Goal: Information Seeking & Learning: Learn about a topic

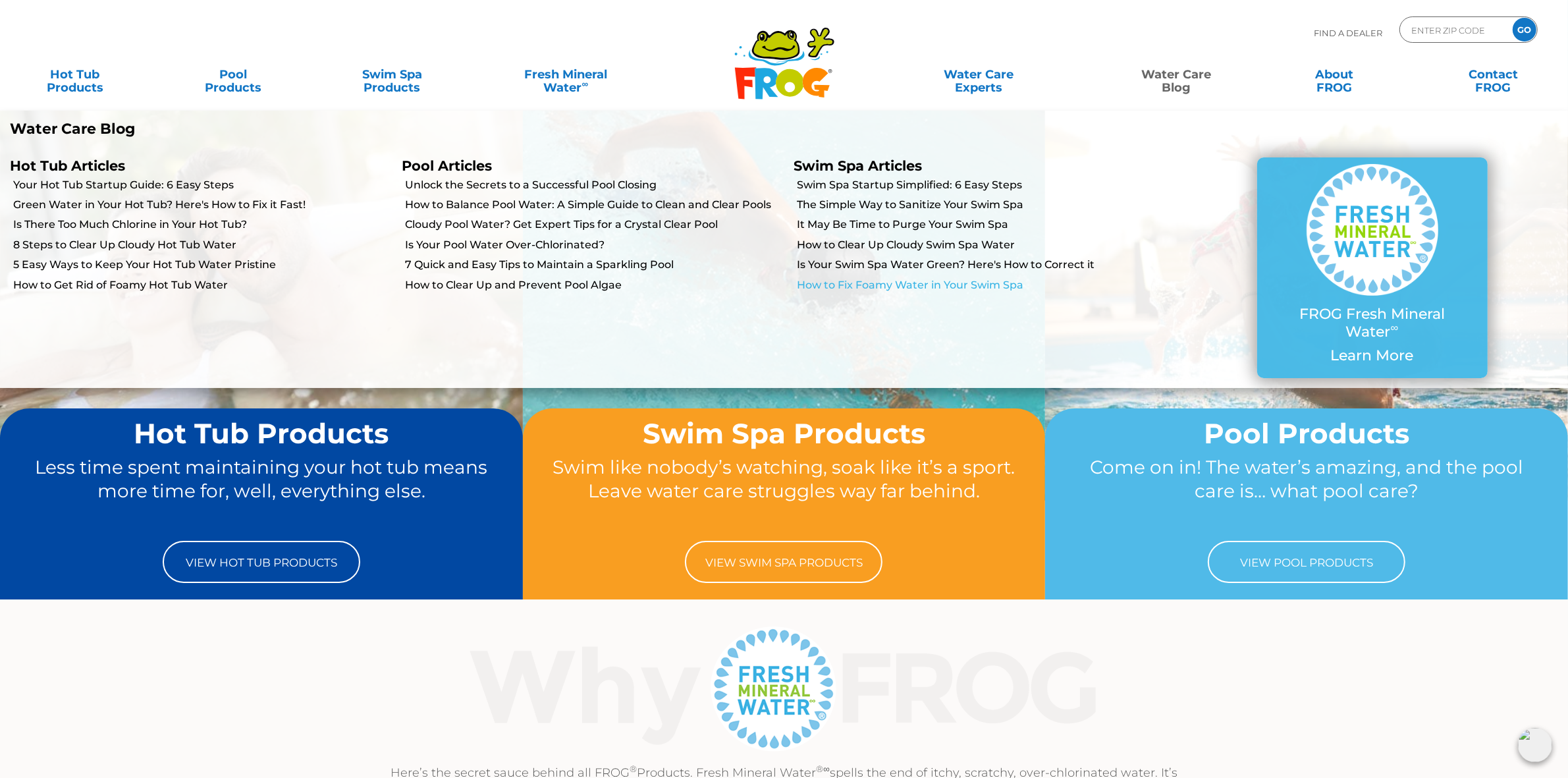
click at [926, 282] on link "How to Fix Foamy Water in Your Swim Spa" at bounding box center [987, 285] width 379 height 15
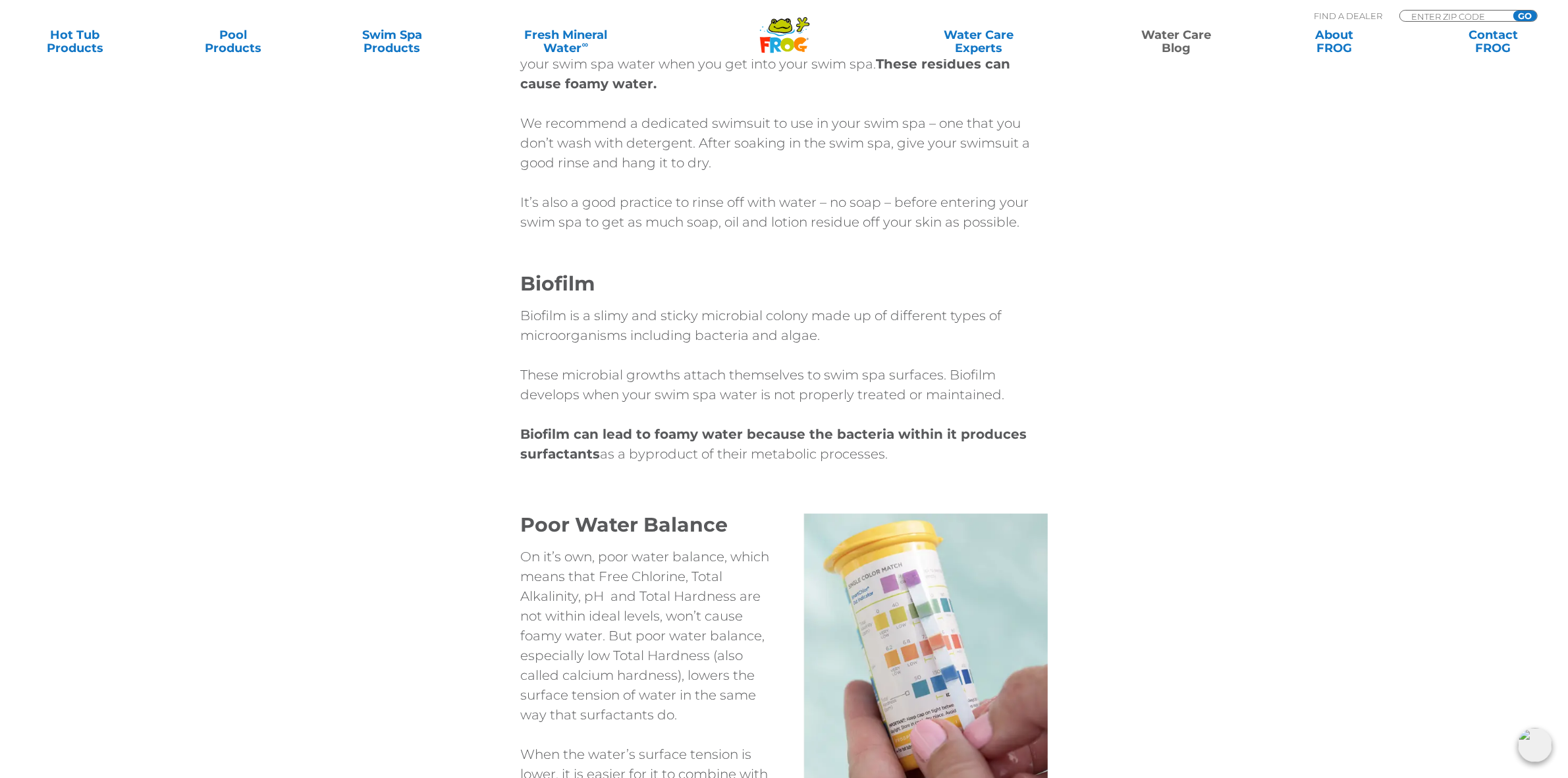
scroll to position [1893, 0]
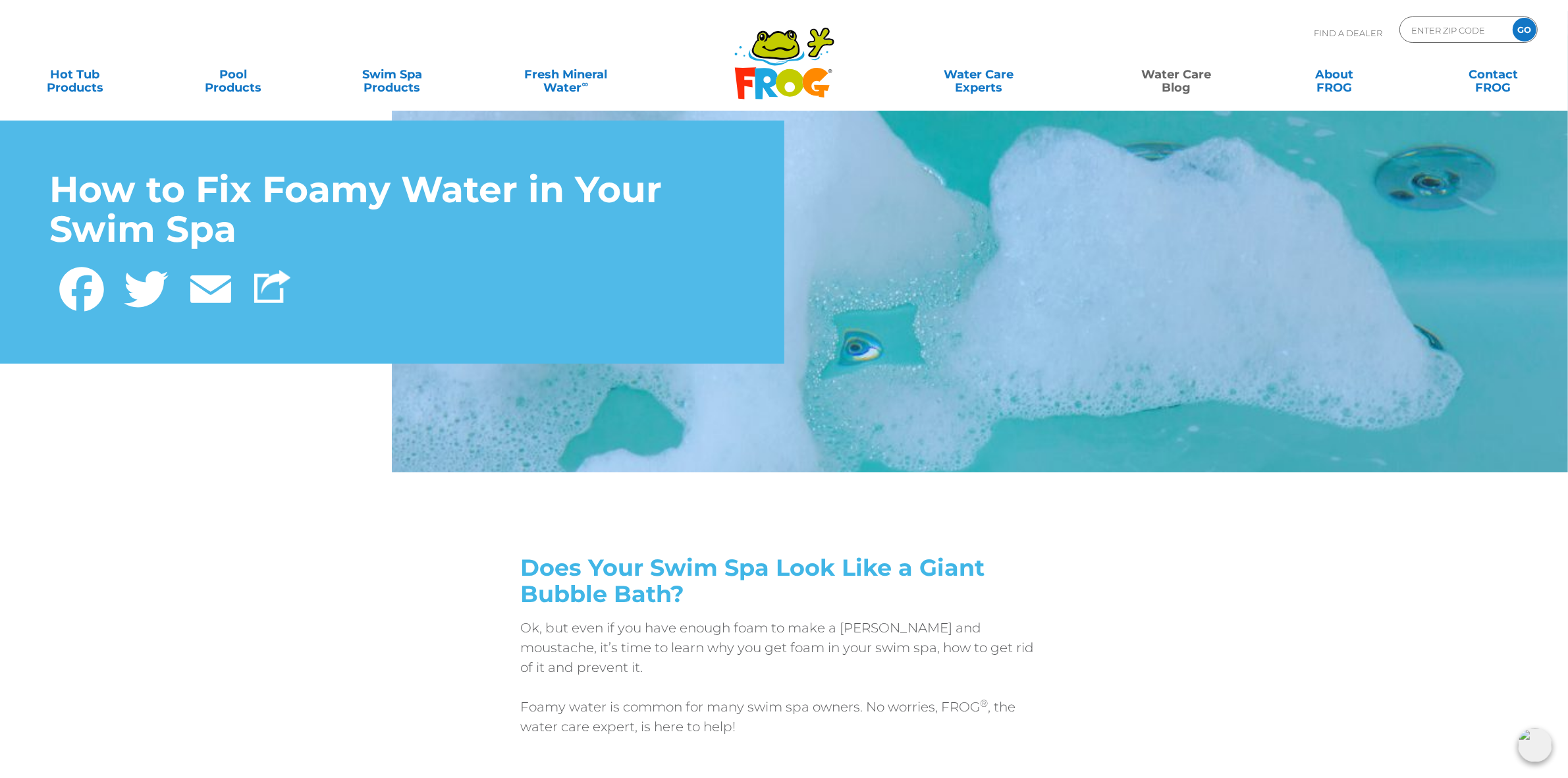
scroll to position [0, 0]
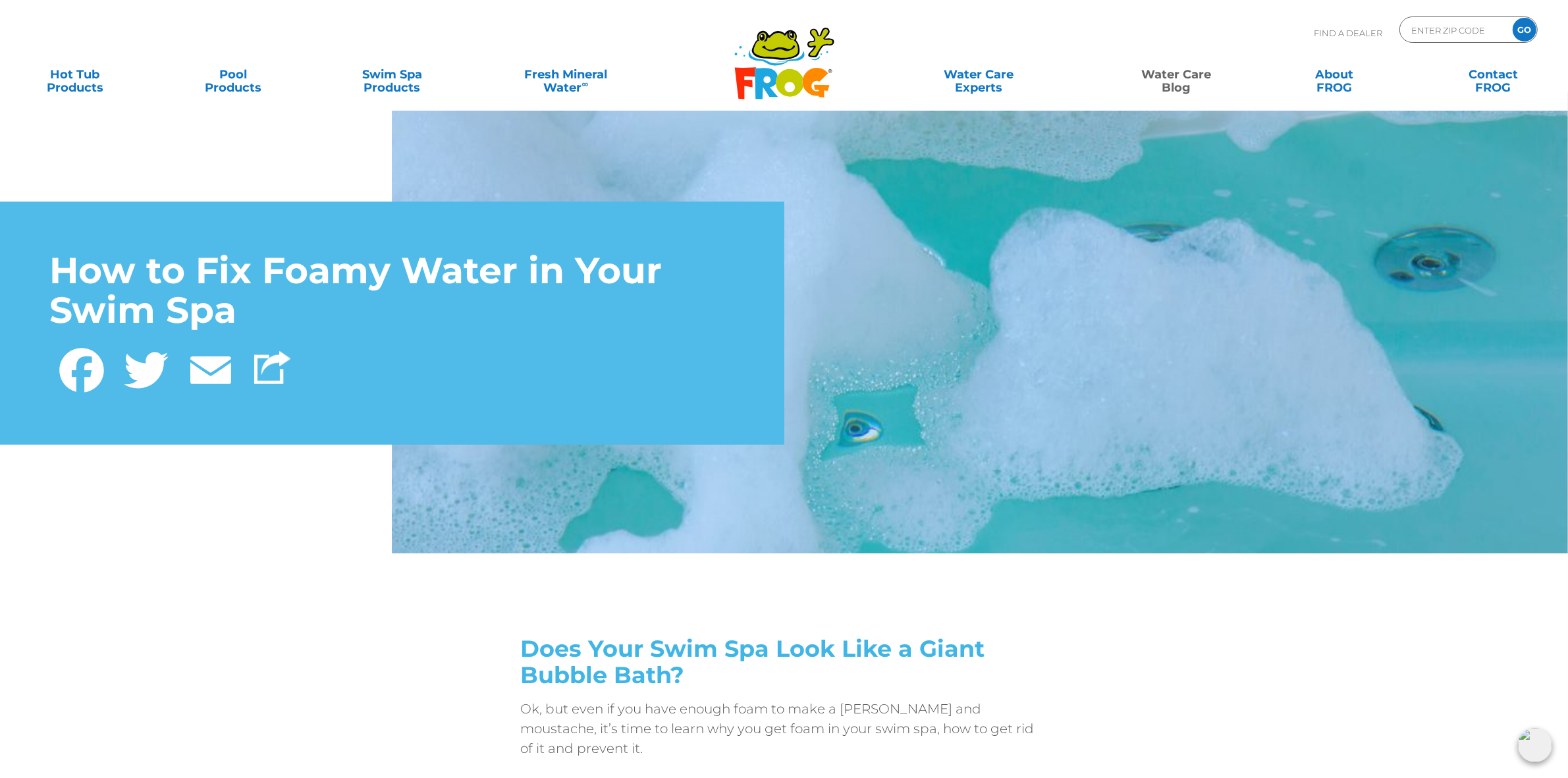
click at [768, 51] on icon at bounding box center [775, 44] width 44 height 26
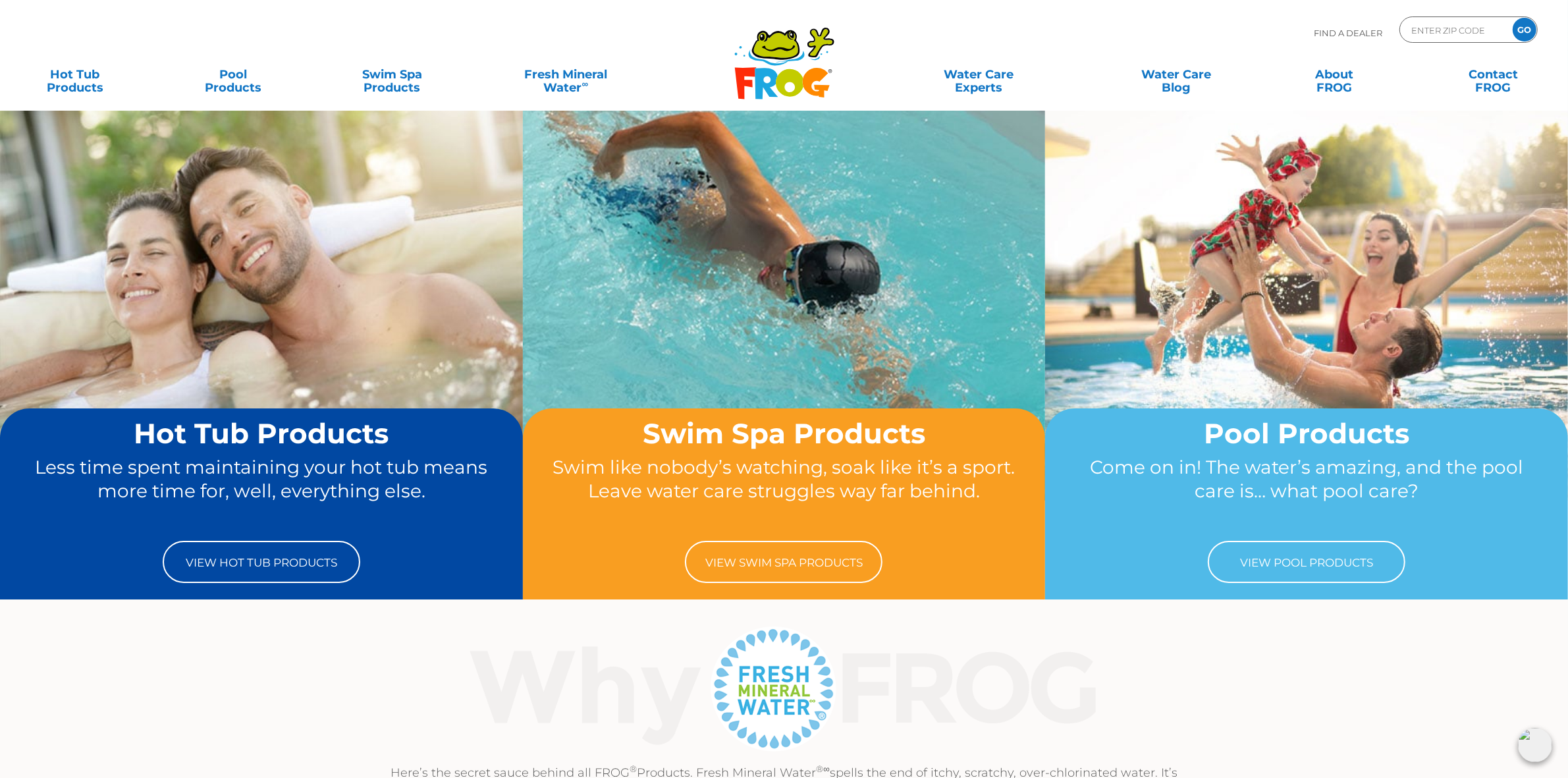
click at [1315, 673] on div "Here’s the secret sauce behind all FROG ® Products. Fresh Mineral Water ®∞ spel…" at bounding box center [784, 714] width 1568 height 185
click at [1254, 27] on input "GO" at bounding box center [1525, 29] width 24 height 24
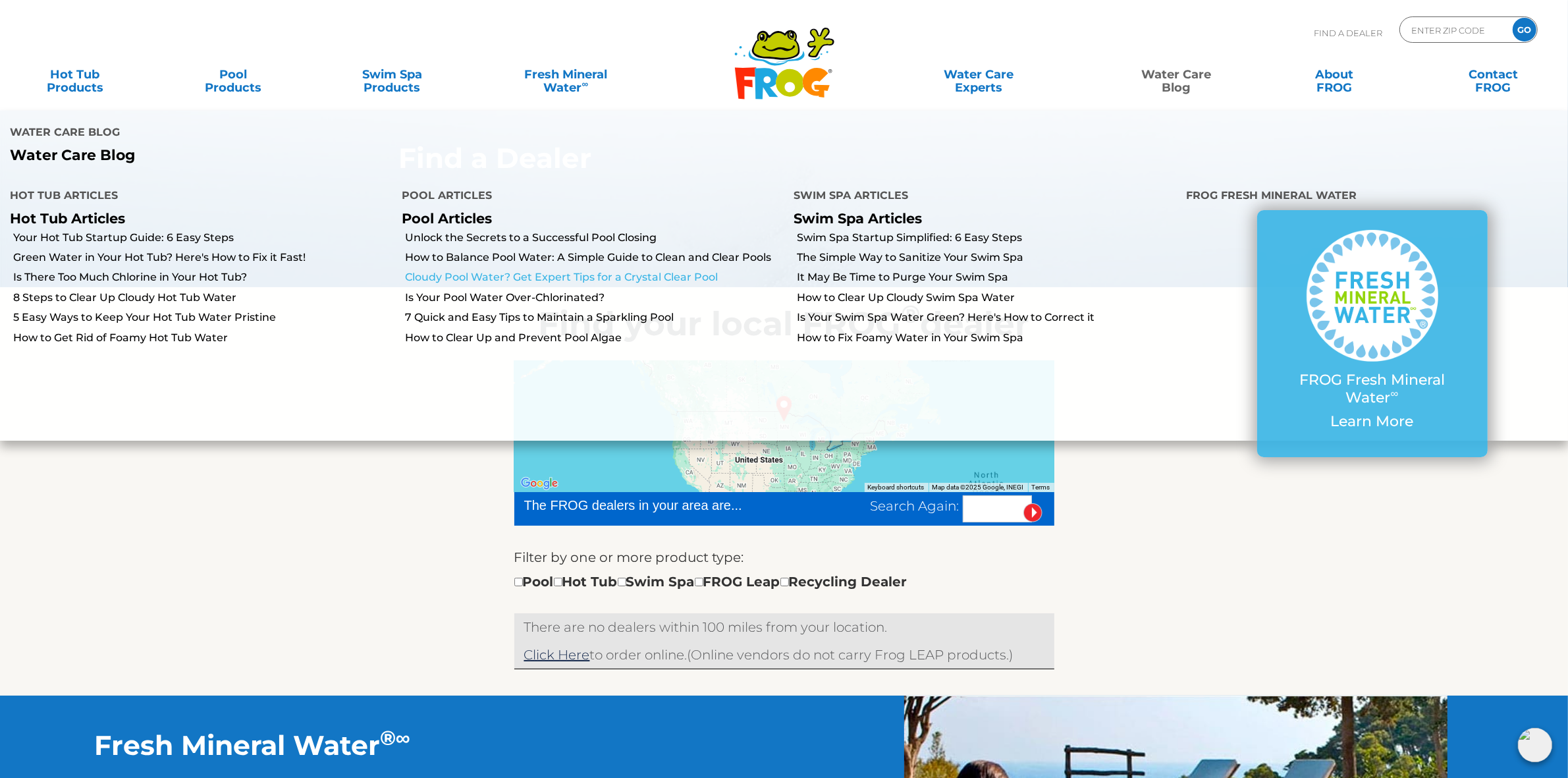
click at [560, 270] on link "Cloudy Pool Water? Get Expert Tips for a Crystal Clear Pool" at bounding box center [595, 277] width 379 height 15
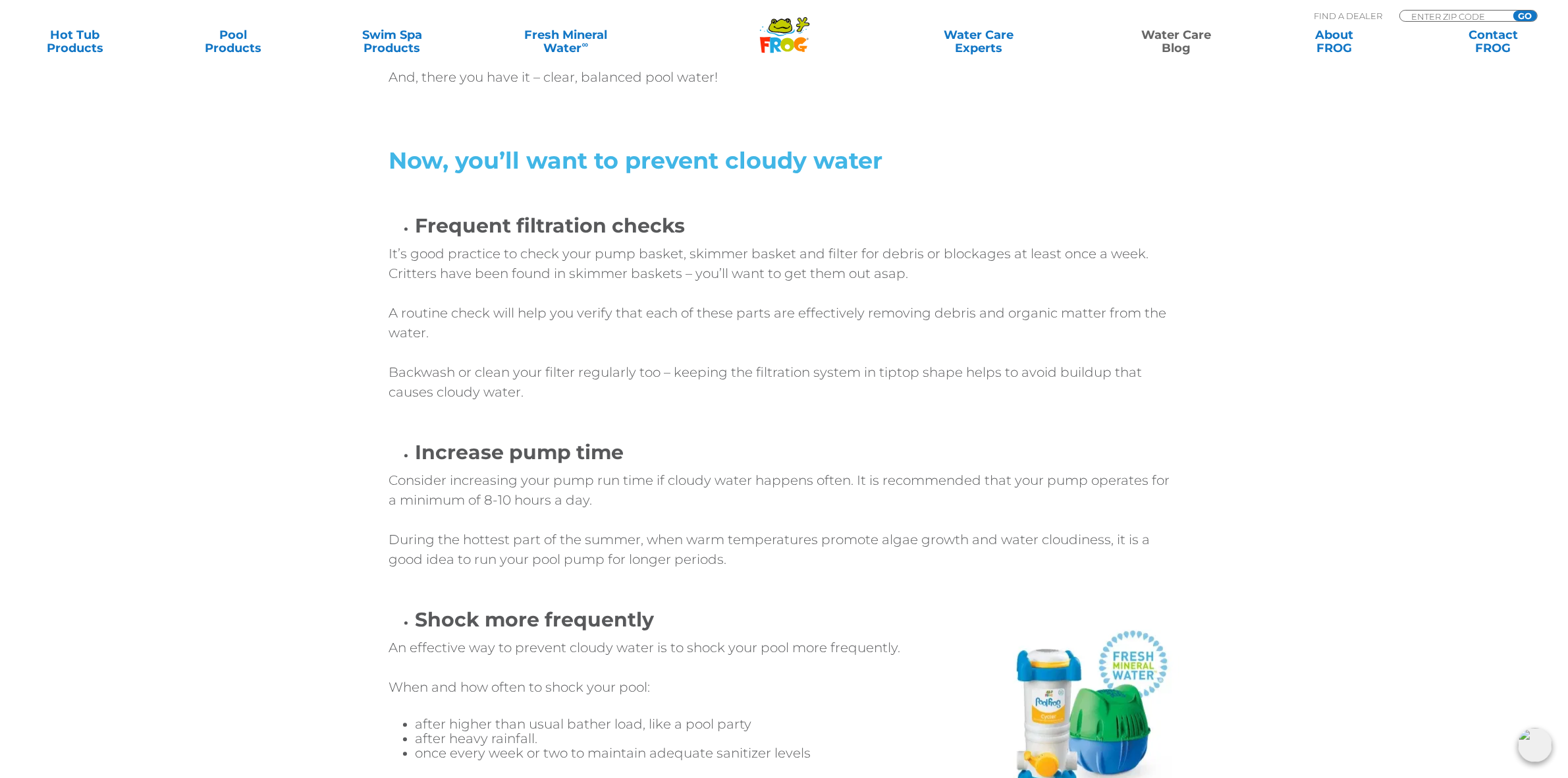
scroll to position [4198, 0]
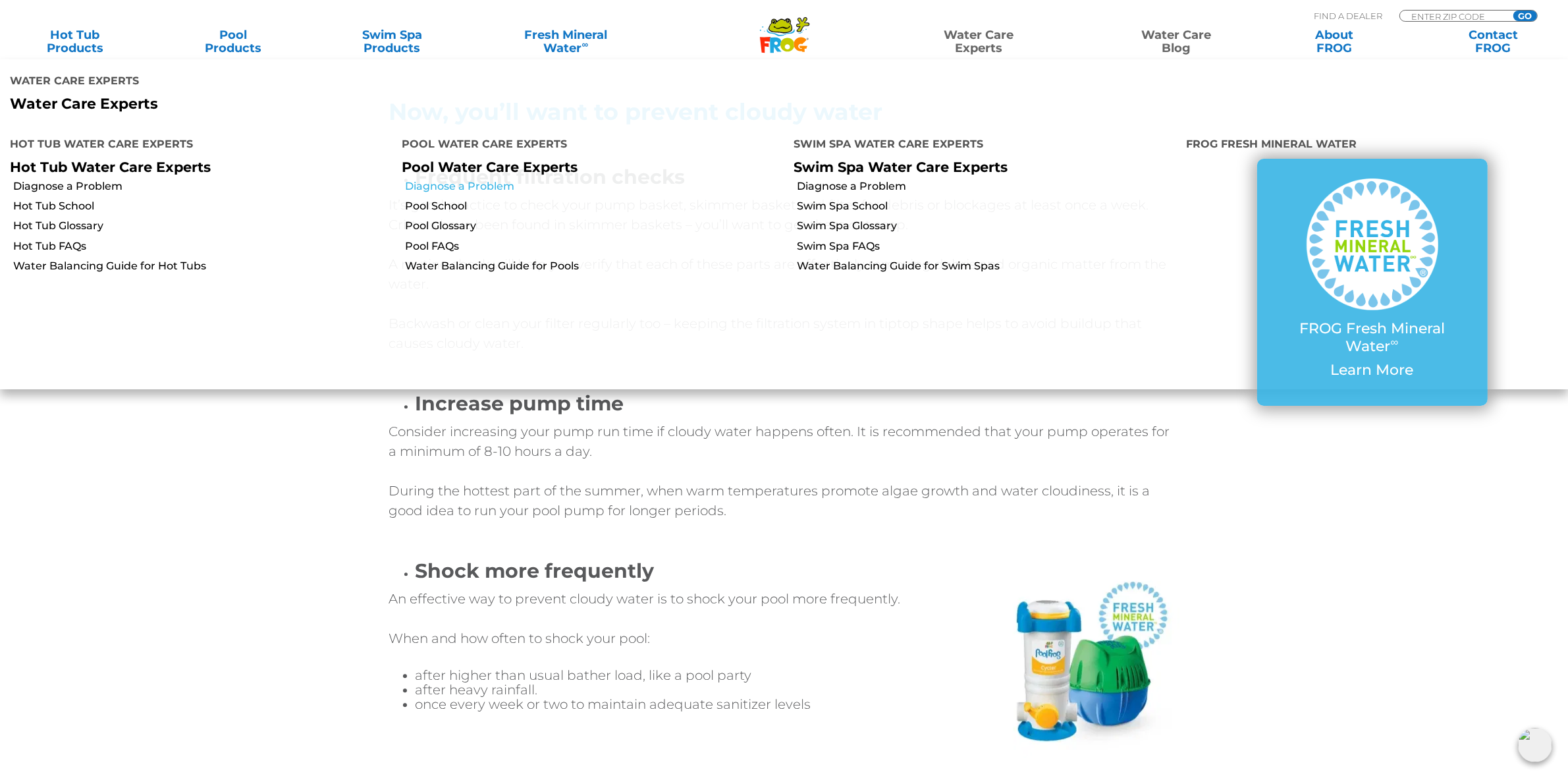
click at [475, 180] on link "Diagnose a Problem" at bounding box center [595, 186] width 379 height 15
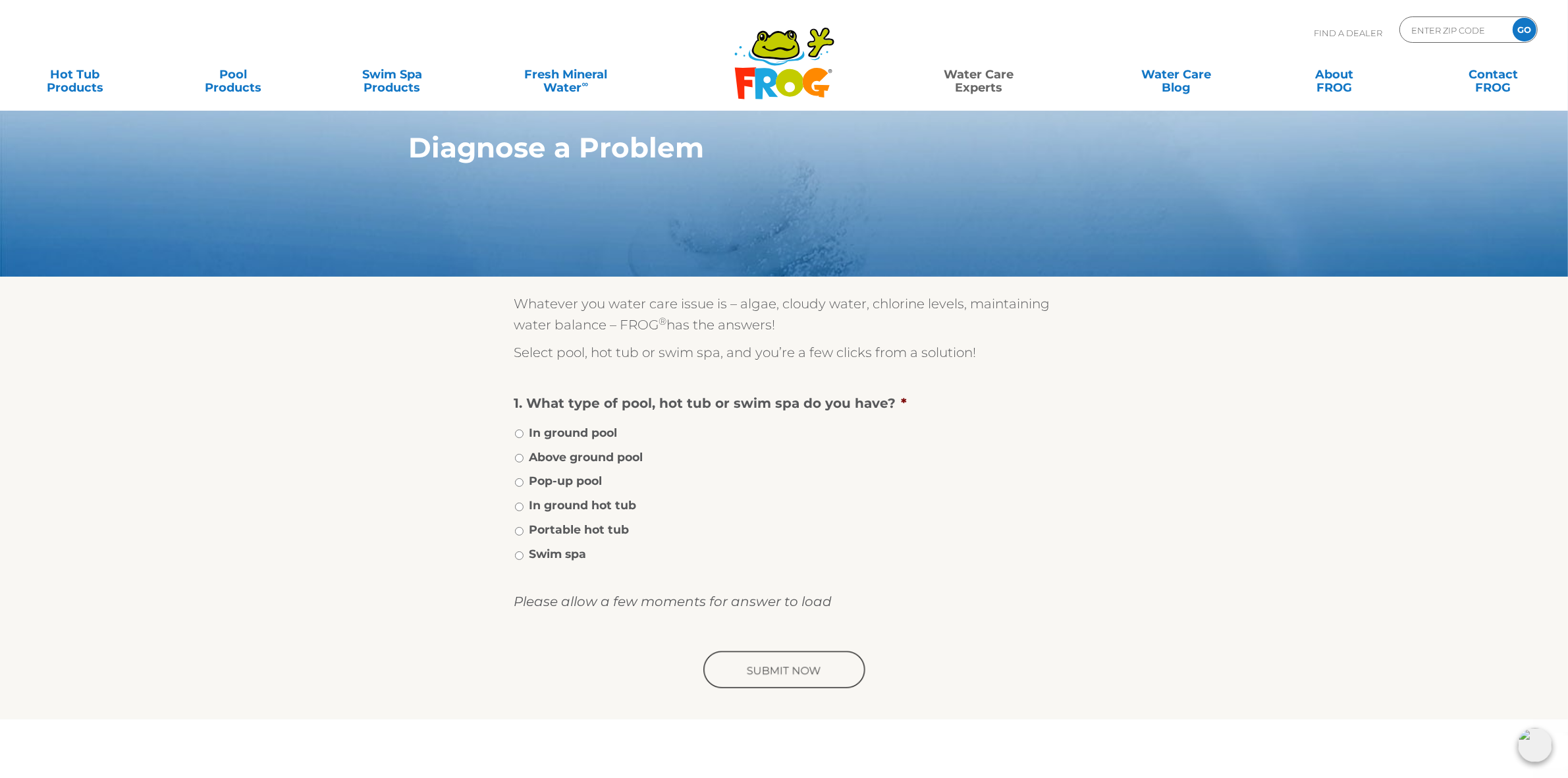
click at [575, 436] on label "In ground pool" at bounding box center [574, 432] width 88 height 17
click at [524, 436] on input "In ground pool" at bounding box center [519, 434] width 9 height 9
radio input "true"
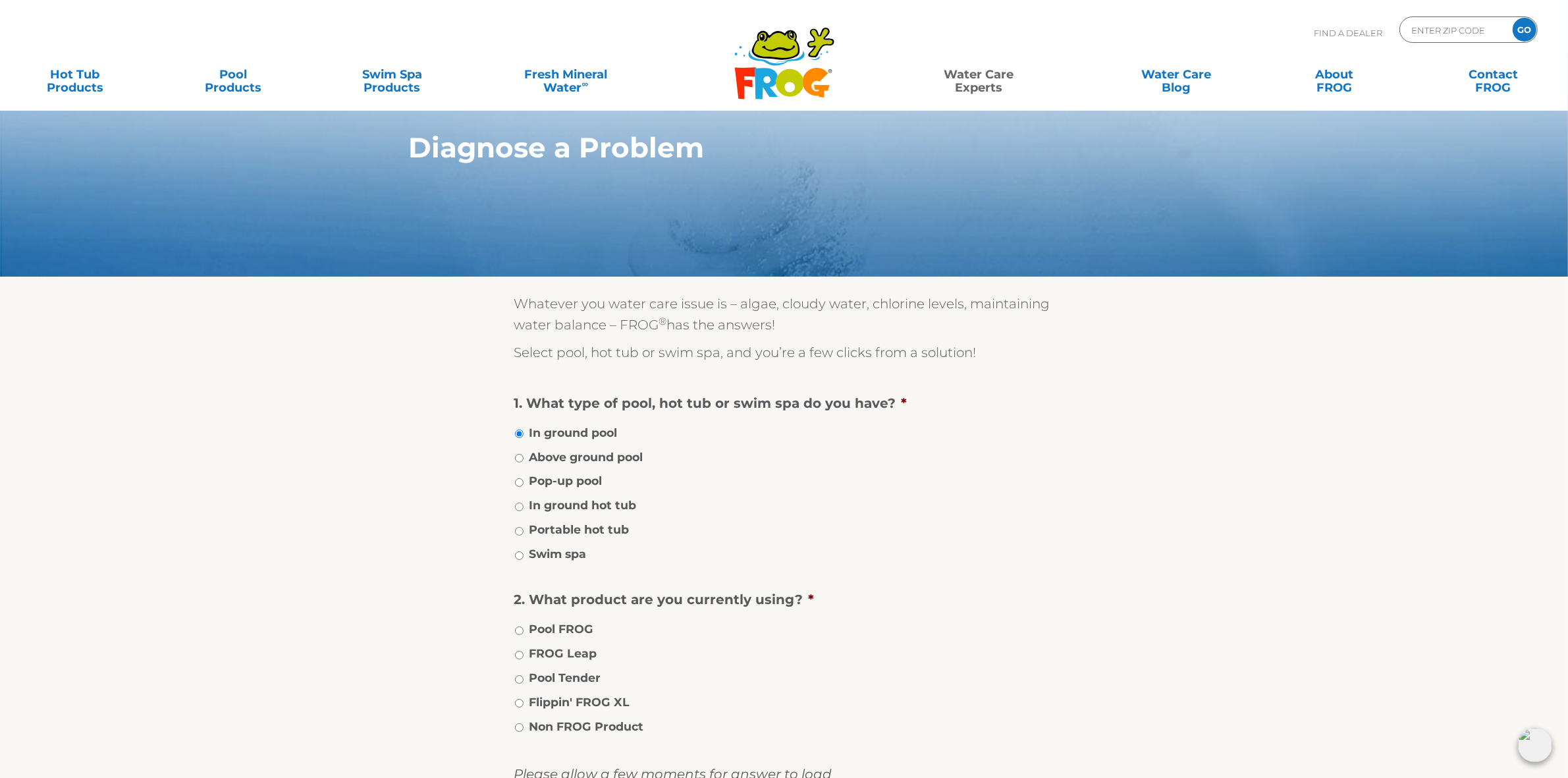
click at [573, 624] on label "Pool FROG" at bounding box center [562, 628] width 65 height 17
click at [524, 626] on input "Pool FROG" at bounding box center [519, 630] width 9 height 9
radio input "true"
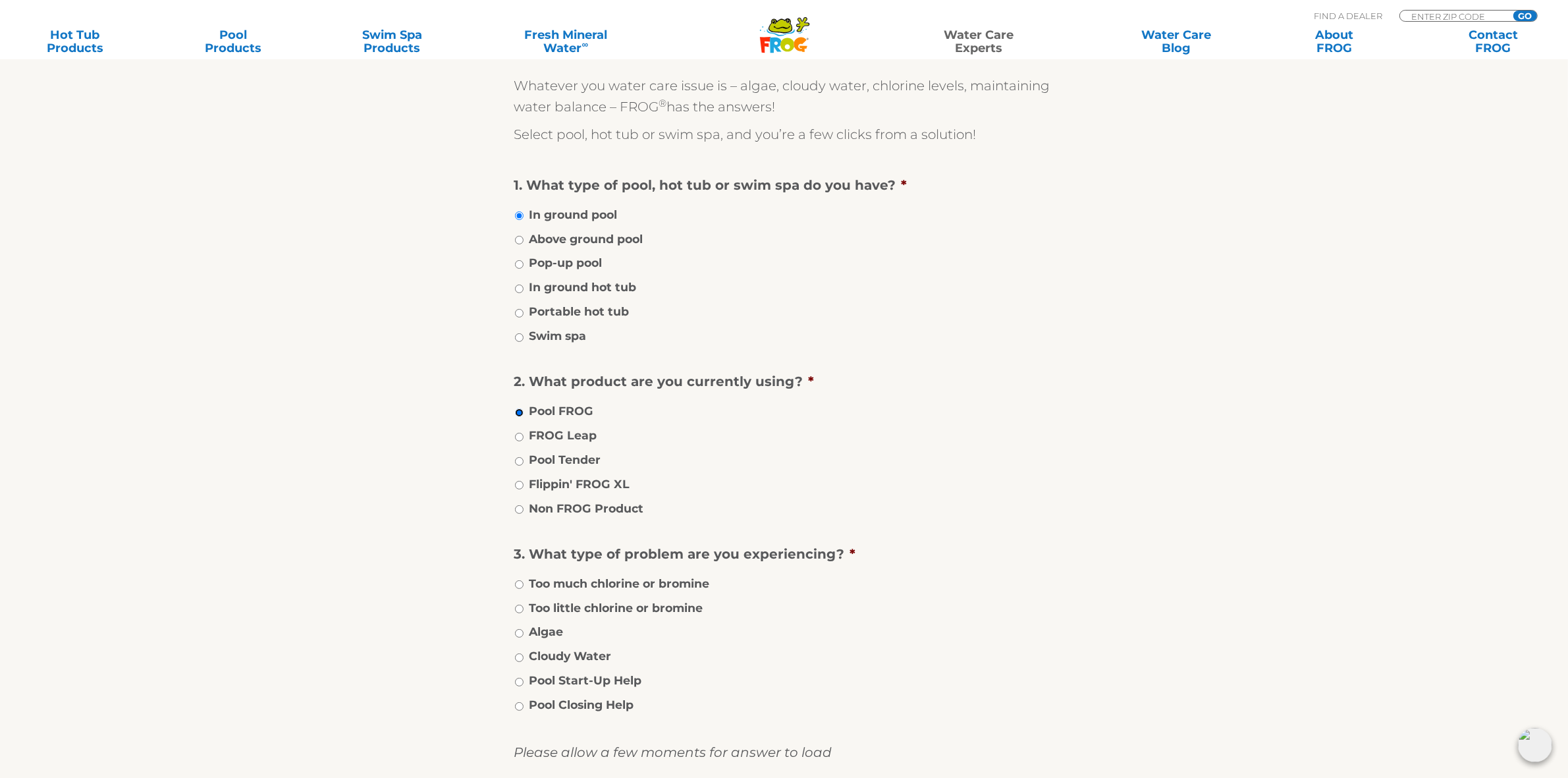
scroll to position [247, 0]
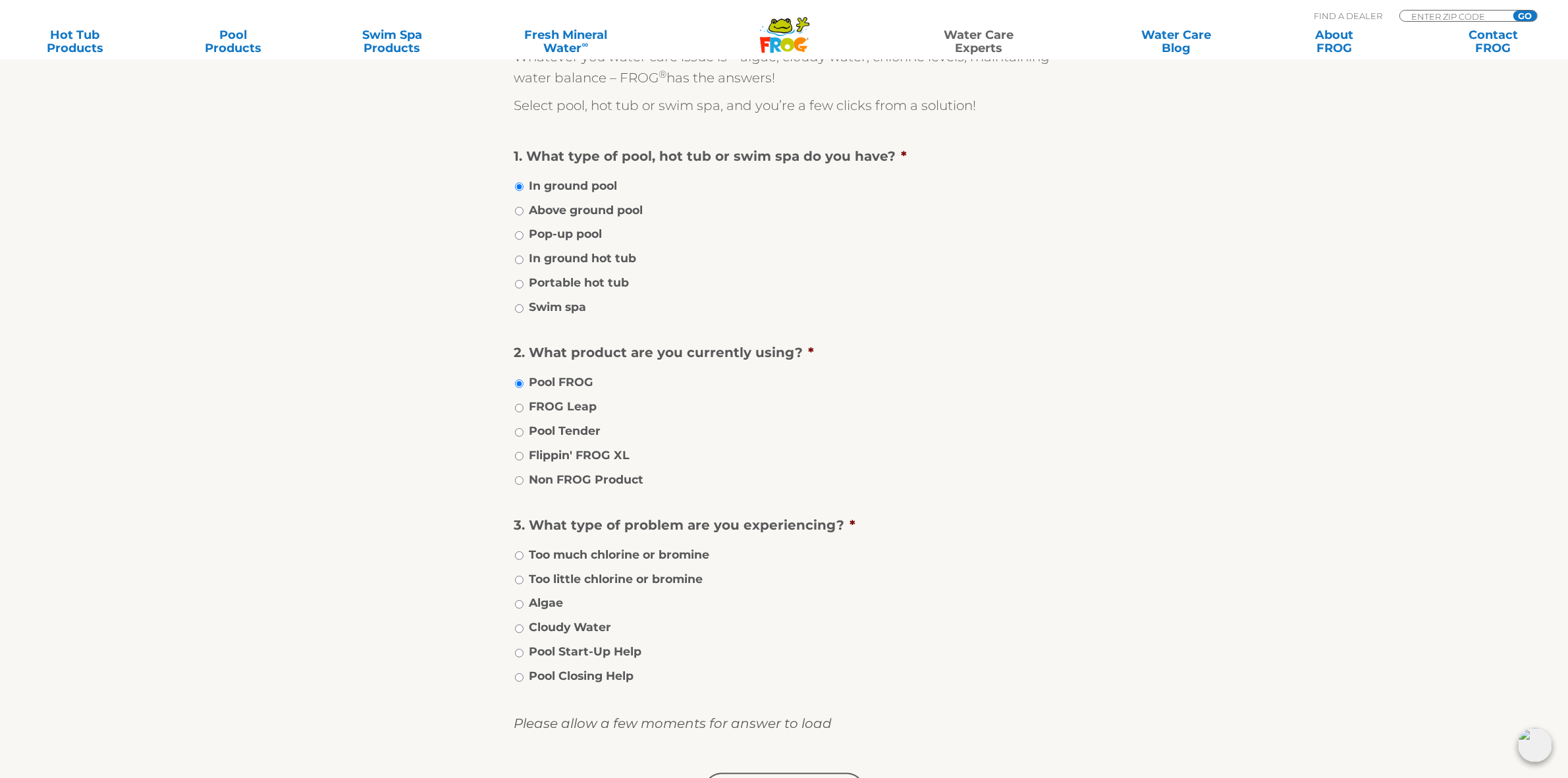
click at [552, 596] on label "Algae" at bounding box center [547, 601] width 34 height 17
click at [524, 600] on input "Algae" at bounding box center [519, 604] width 9 height 9
radio input "true"
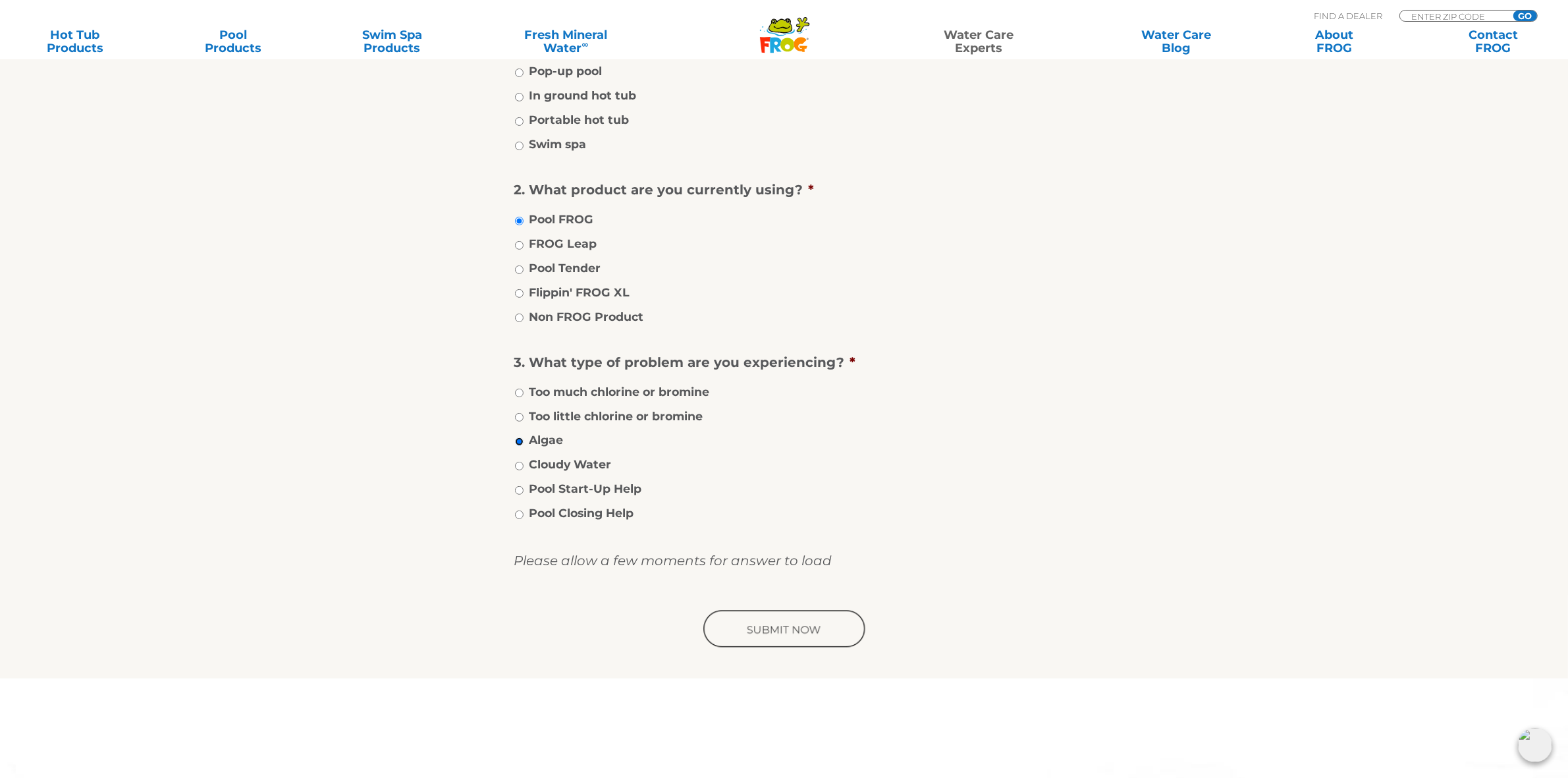
scroll to position [412, 0]
click at [789, 626] on input "image" at bounding box center [784, 627] width 167 height 42
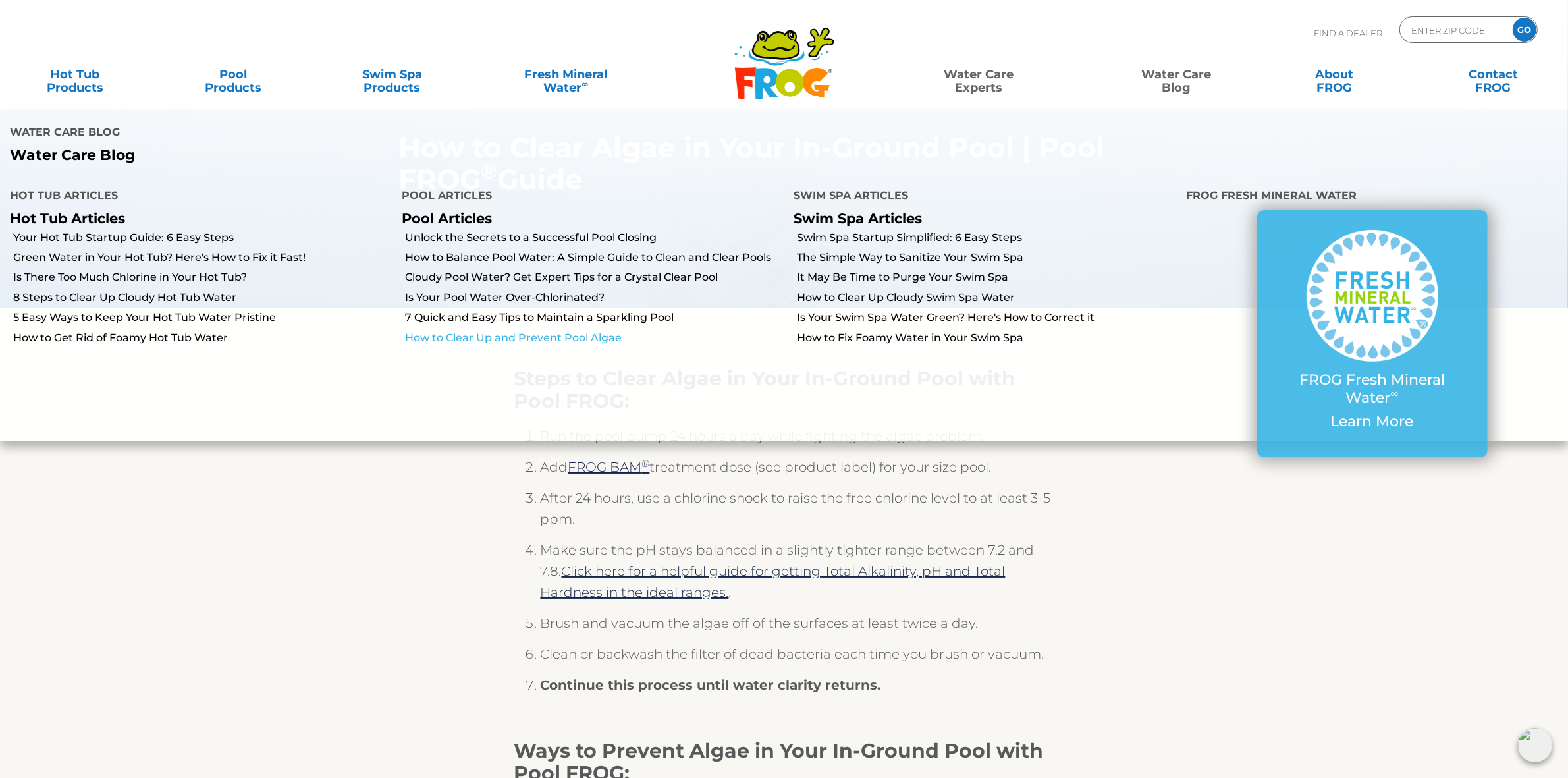
click at [535, 331] on link "How to Clear Up and Prevent Pool Algae" at bounding box center [595, 337] width 379 height 15
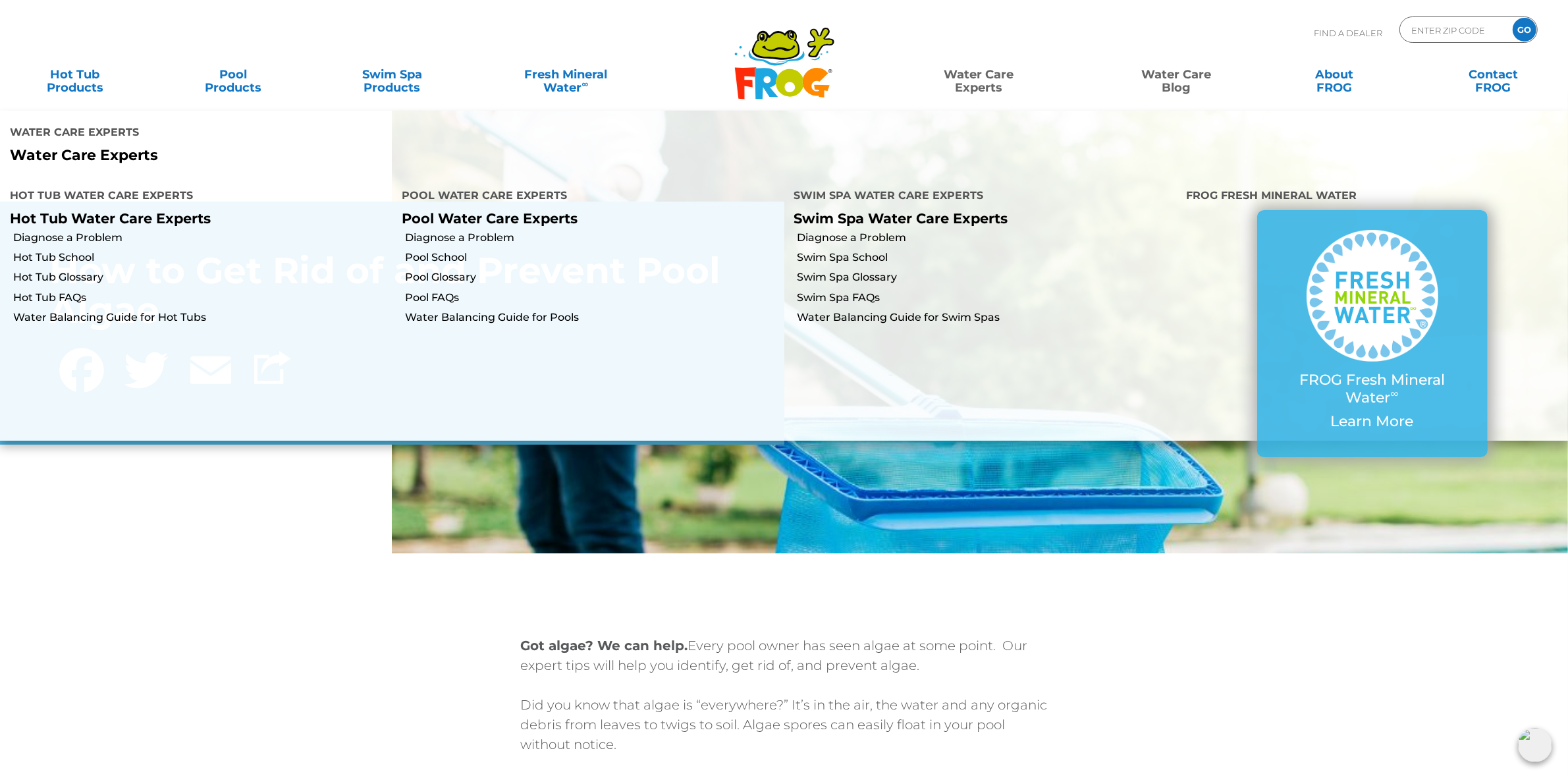
click at [790, 63] on icon ".st130{clip-path:url(#SVGID_2_);fill-rule:evenodd;clip-rule:evenodd;fill:#C3CC0…" at bounding box center [784, 63] width 101 height 74
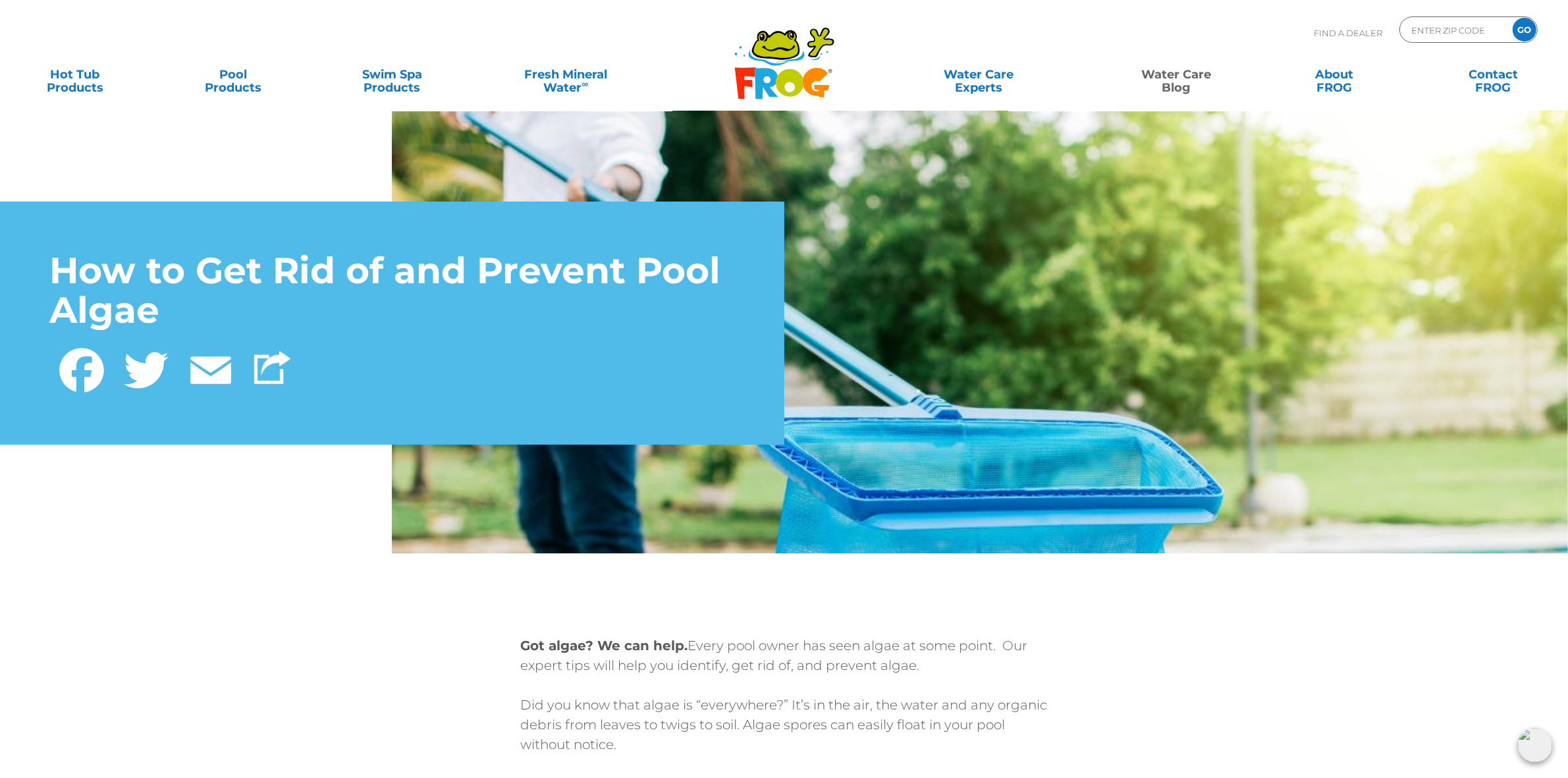
click at [766, 63] on icon at bounding box center [776, 57] width 56 height 16
